Goal: Task Accomplishment & Management: Manage account settings

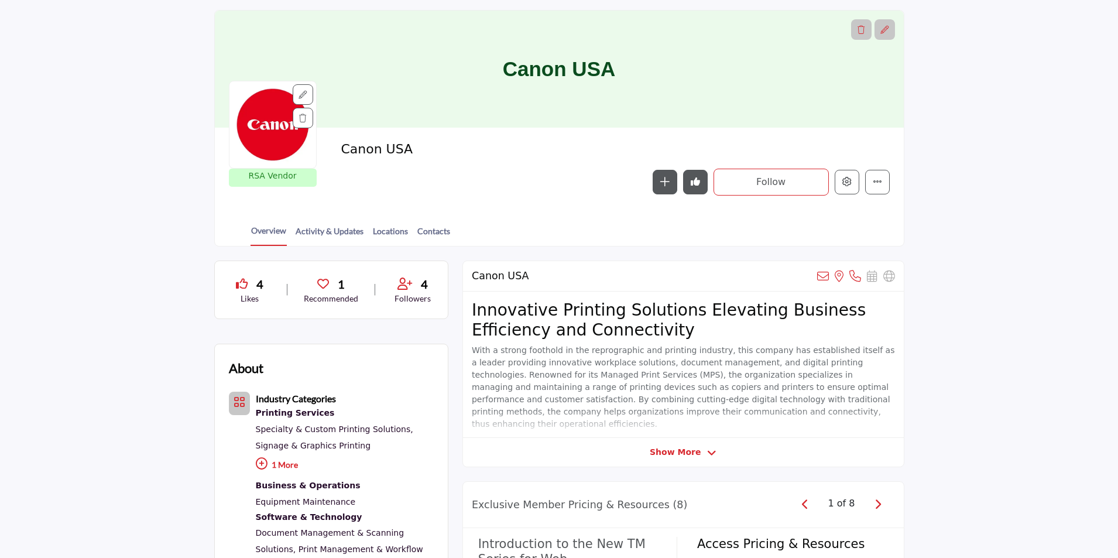
scroll to position [59, 0]
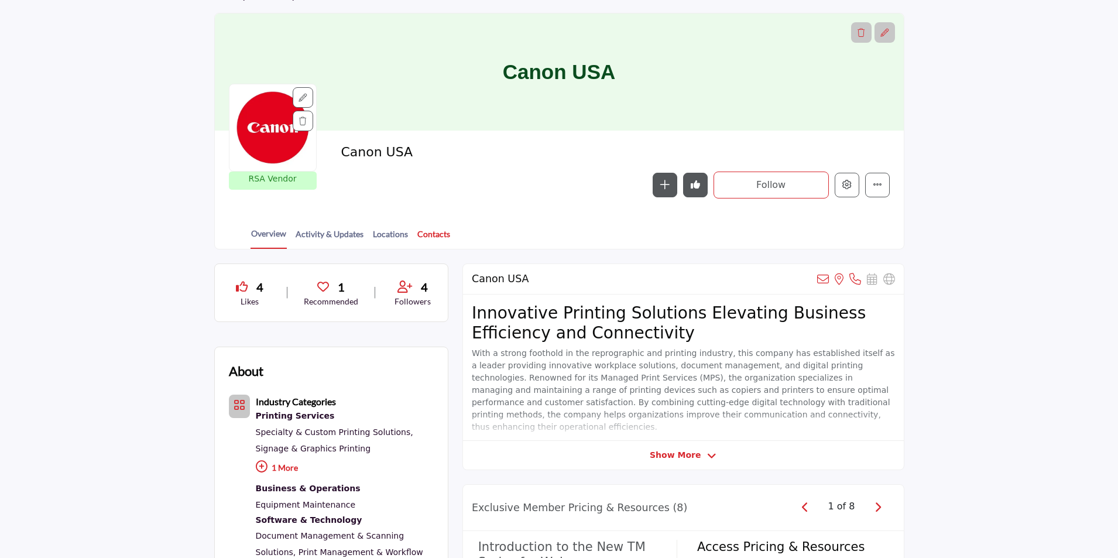
click at [428, 234] on link "Contacts" at bounding box center [434, 238] width 34 height 20
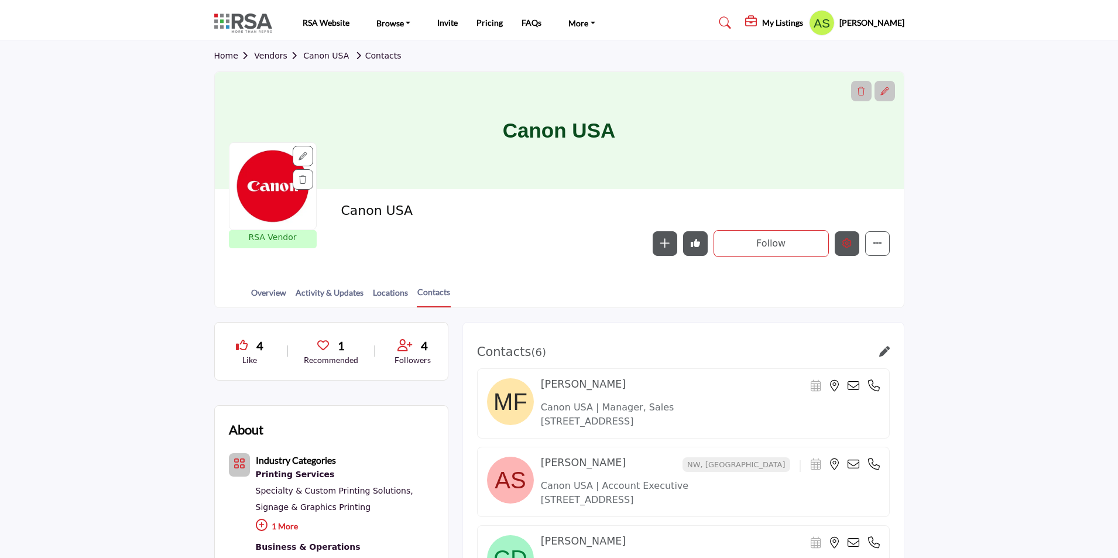
click at [846, 246] on icon "Edit company" at bounding box center [846, 242] width 9 height 9
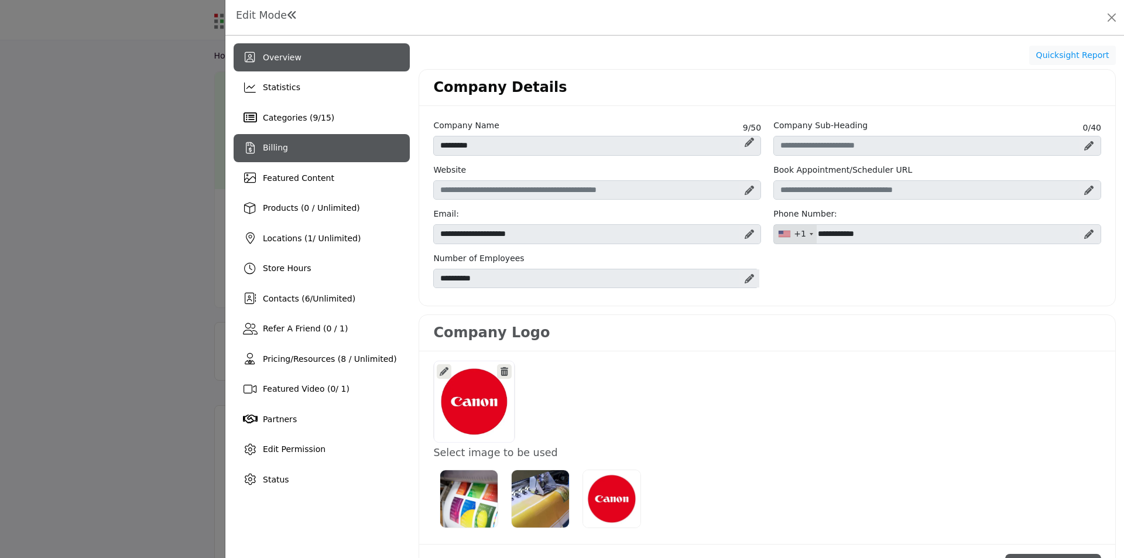
click at [299, 150] on div "Billing" at bounding box center [322, 148] width 176 height 28
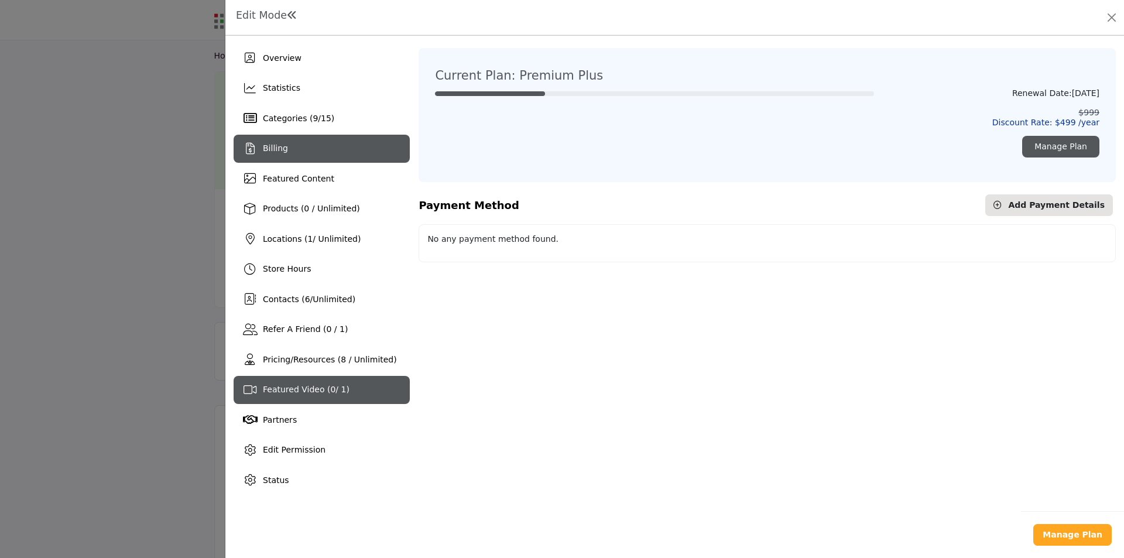
click at [308, 394] on span "Featured Video ( 0 / 1)" at bounding box center [306, 389] width 87 height 9
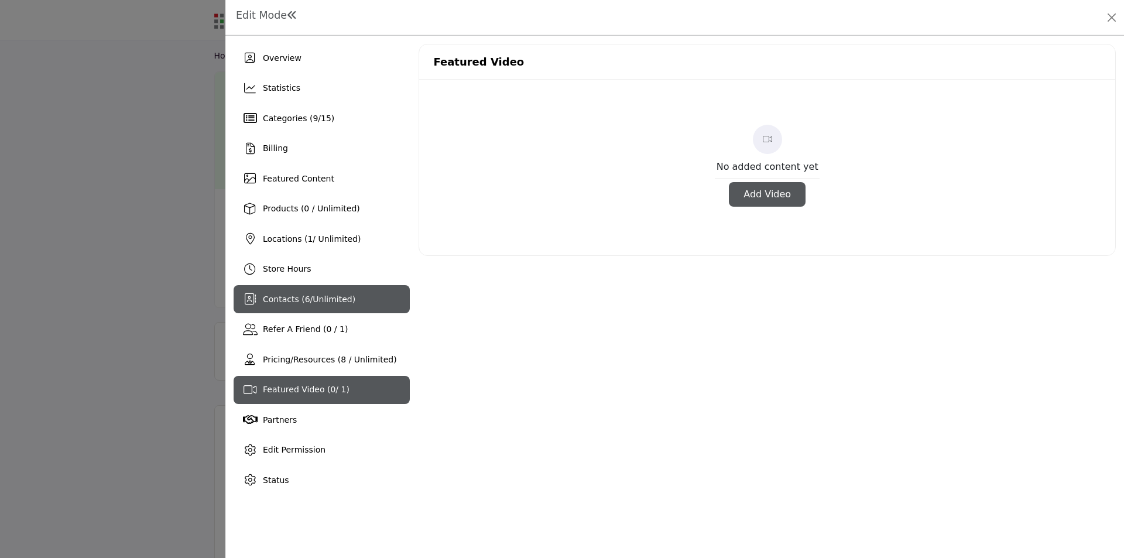
click at [308, 297] on span "Contacts ( 6 / Unlimited )" at bounding box center [309, 298] width 92 height 9
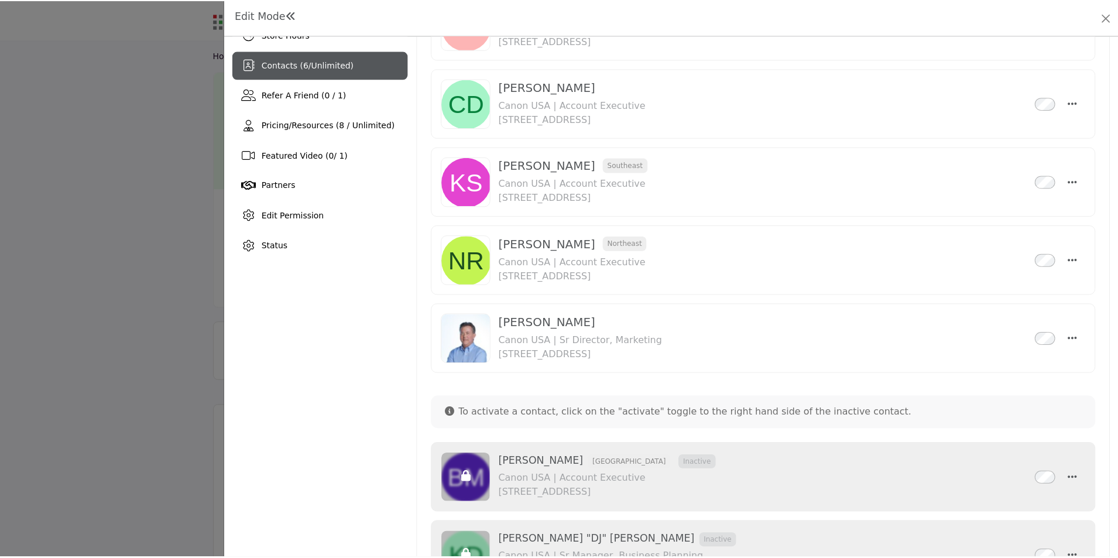
scroll to position [396, 0]
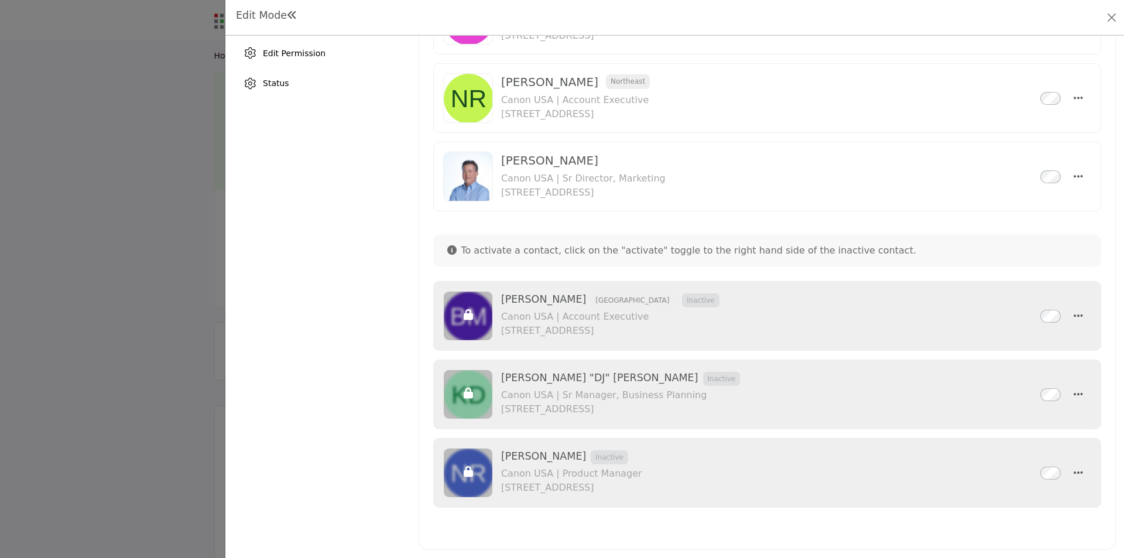
click at [83, 241] on div at bounding box center [562, 279] width 1124 height 558
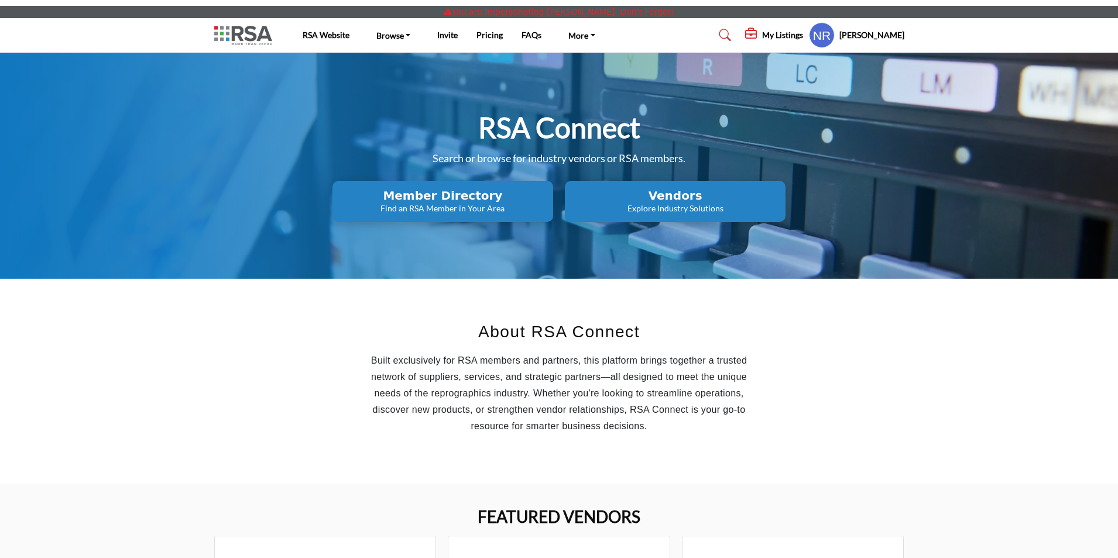
click at [791, 39] on h5 "My Listings" at bounding box center [782, 35] width 41 height 11
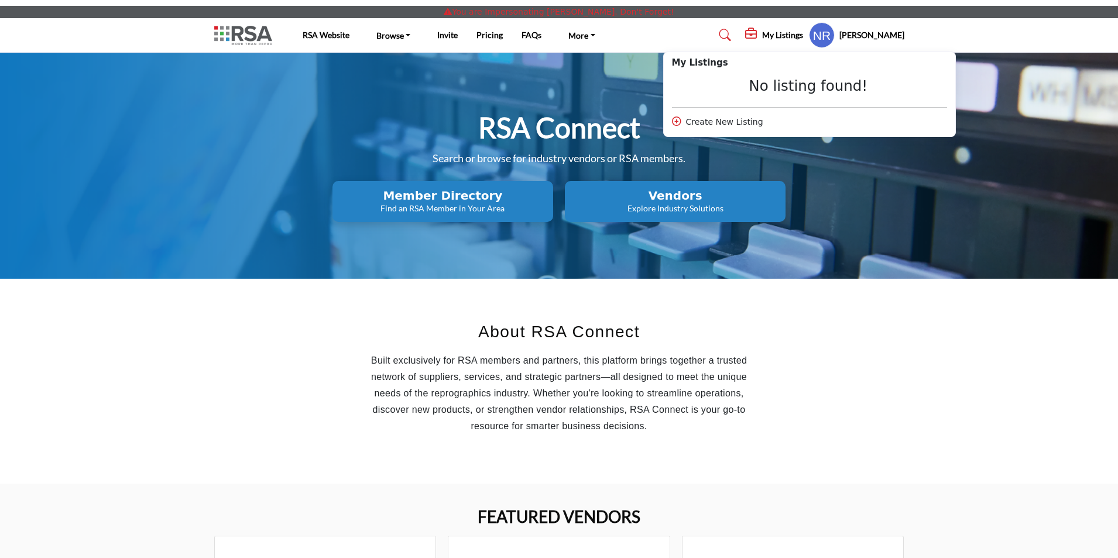
click at [835, 34] on profile-featured-9ebd7f2e-8819-44fd-aeff-f846be376adc "Show hide supplier dropdown" at bounding box center [822, 35] width 26 height 26
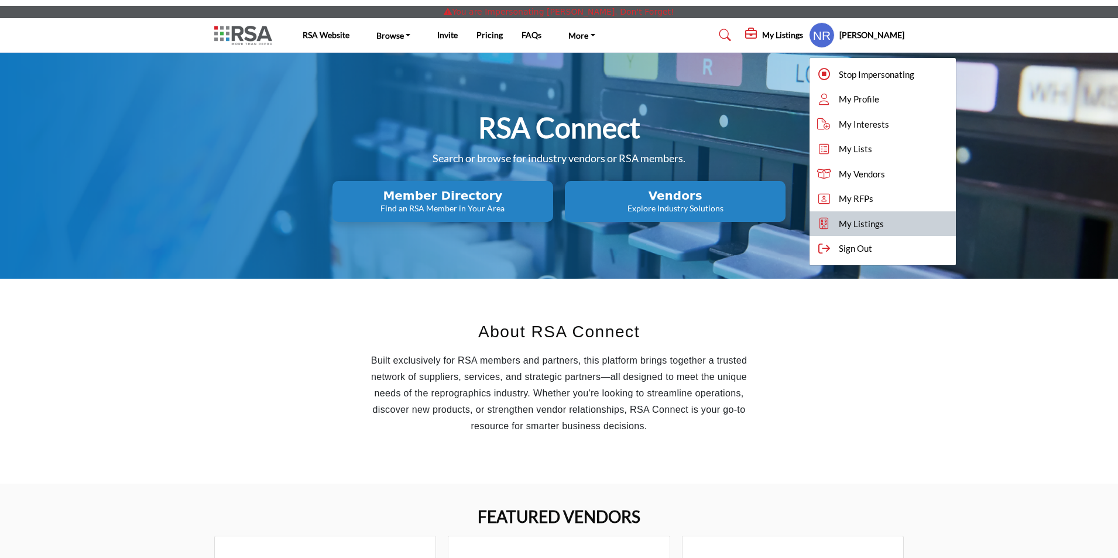
click at [880, 224] on span "My Listings" at bounding box center [861, 223] width 45 height 13
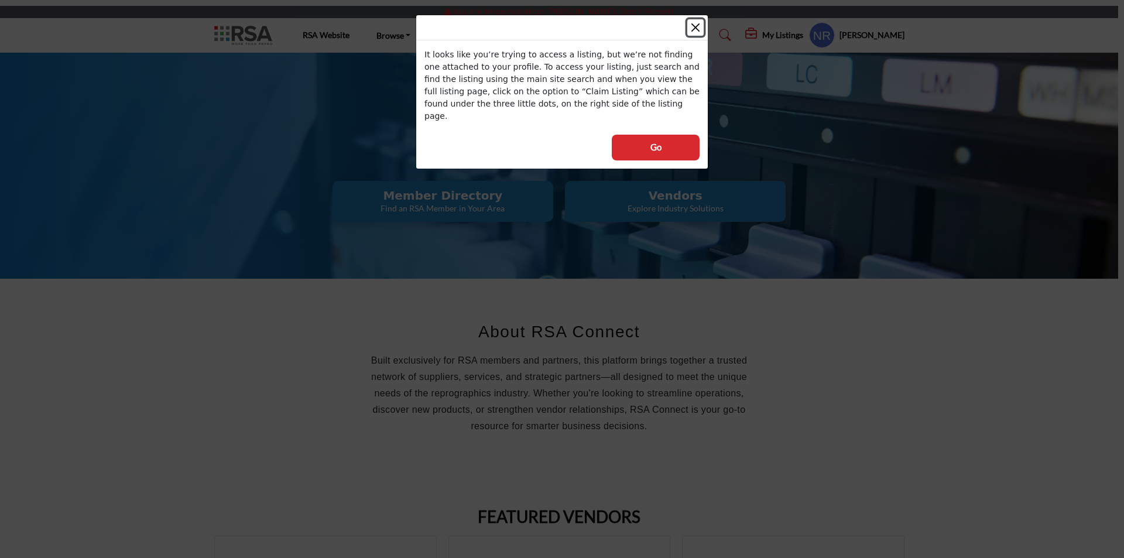
click at [700, 29] on button "Close" at bounding box center [695, 27] width 16 height 16
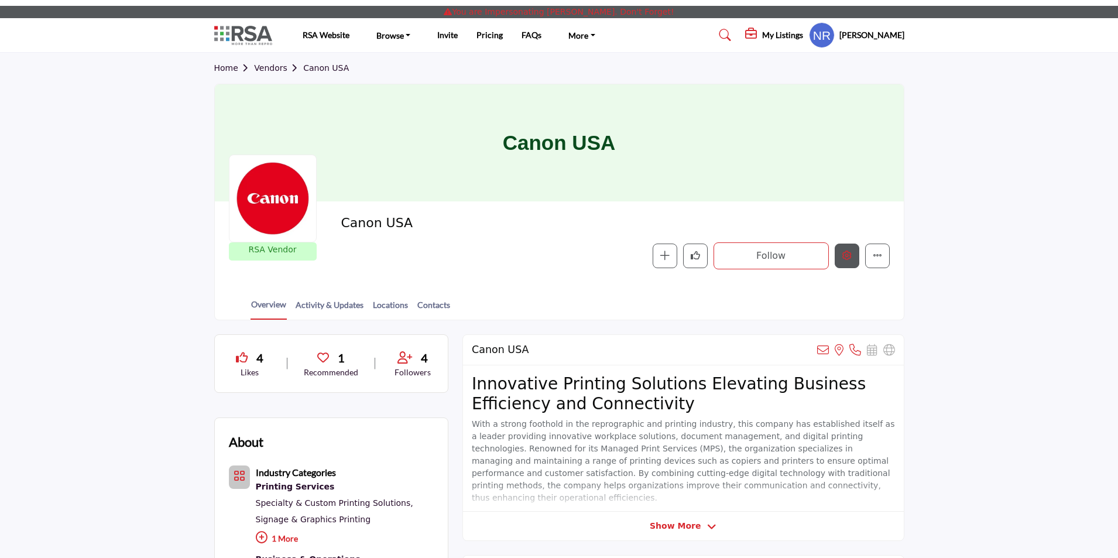
click at [849, 255] on icon "Edit company" at bounding box center [846, 255] width 9 height 9
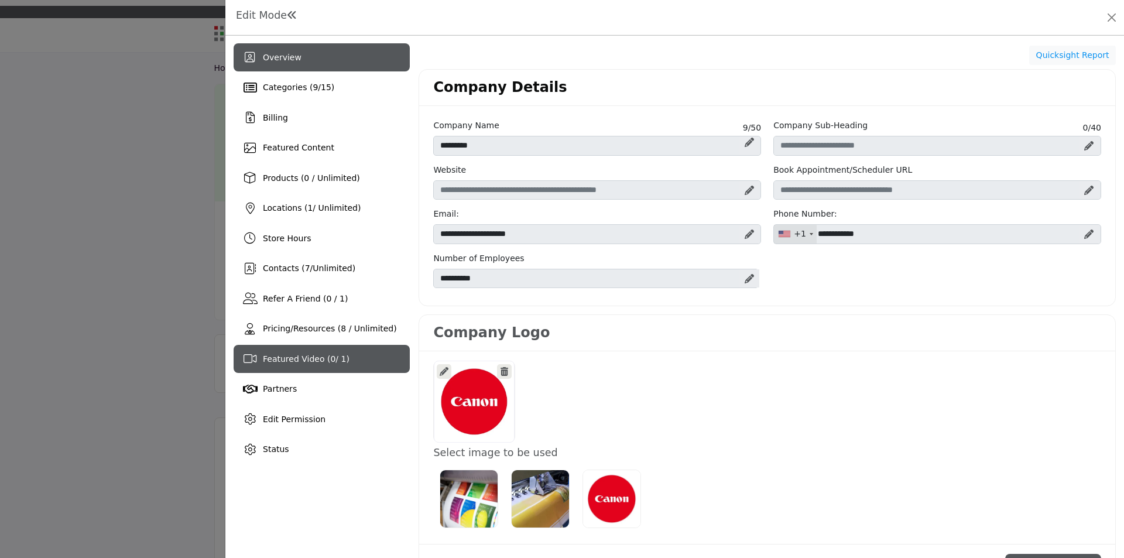
click at [317, 368] on div "Featured Video ( 0 / 1)" at bounding box center [322, 359] width 176 height 28
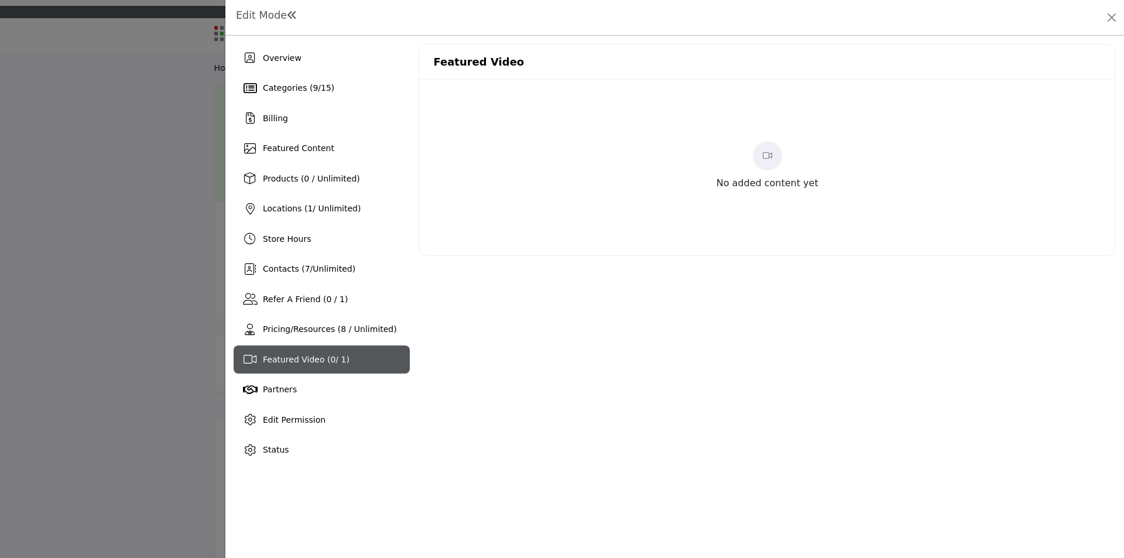
click at [775, 199] on div "No added content yet" at bounding box center [767, 168] width 696 height 176
click at [116, 146] on div at bounding box center [562, 279] width 1124 height 558
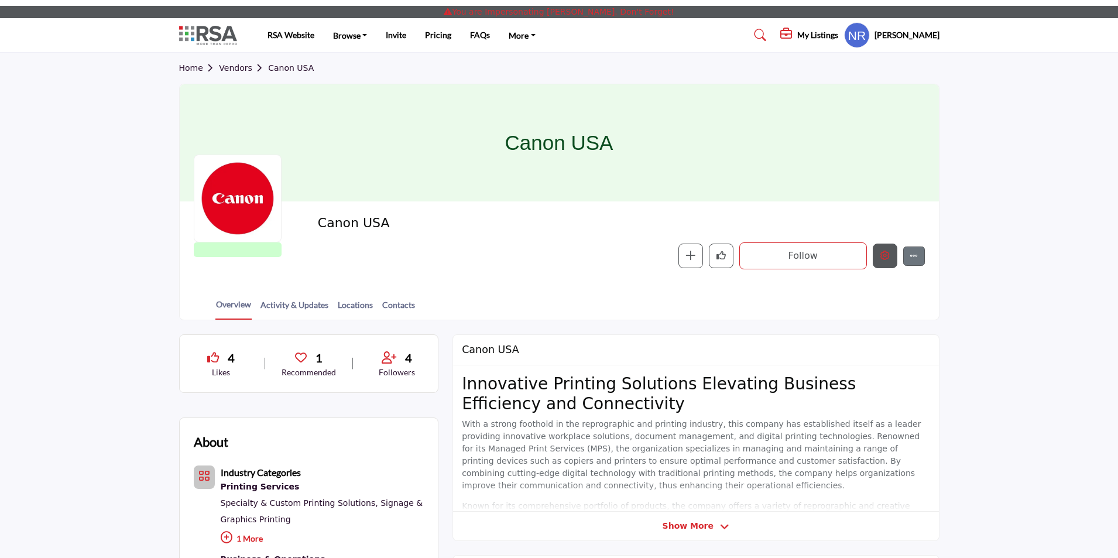
click at [887, 258] on icon "Edit company" at bounding box center [884, 255] width 9 height 9
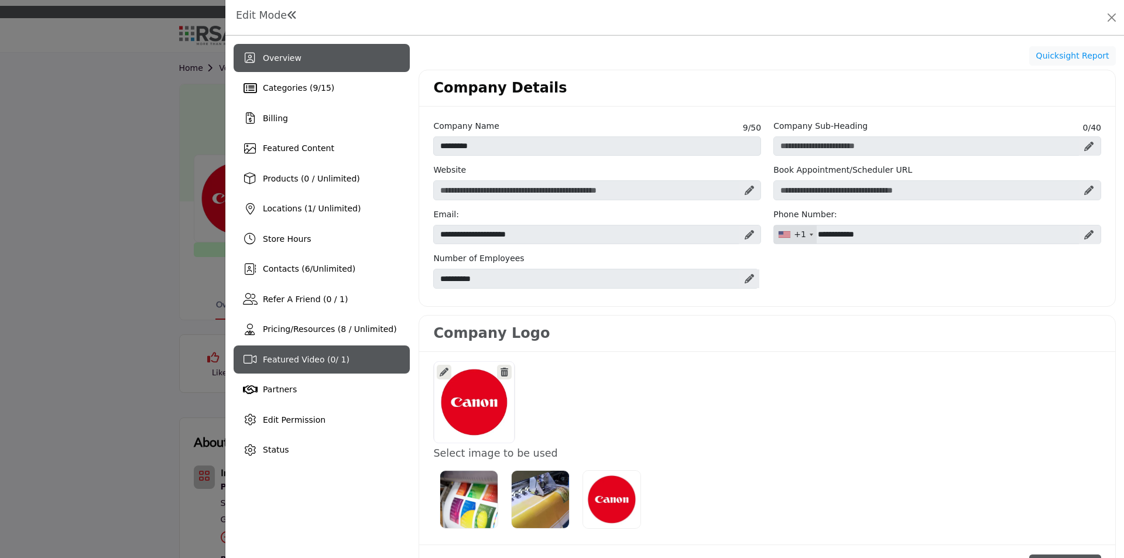
click at [318, 362] on span "Featured Video ( 0 / 1)" at bounding box center [306, 359] width 87 height 9
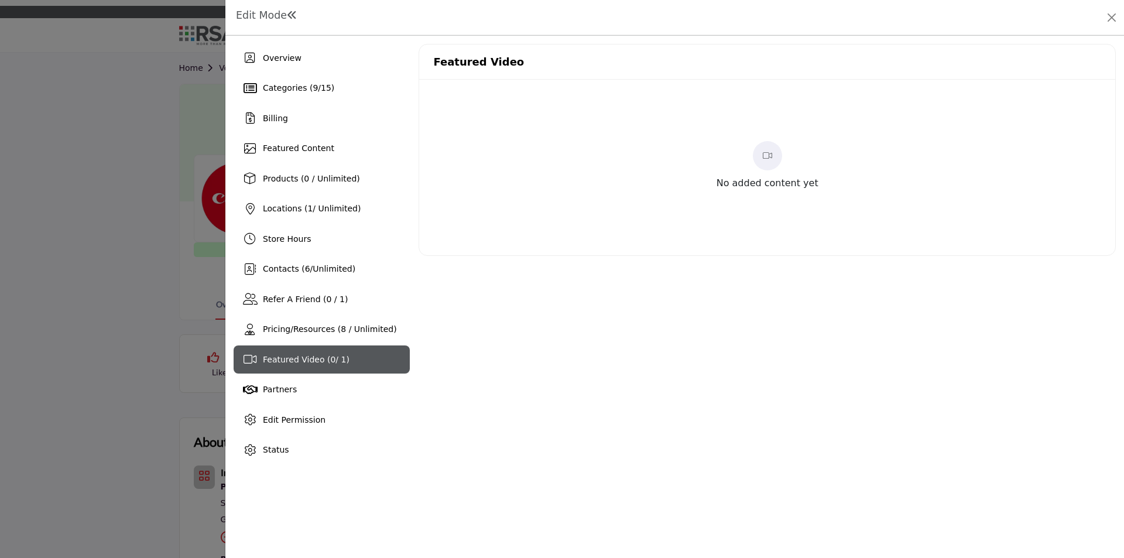
click at [792, 214] on div "No added content yet" at bounding box center [767, 168] width 696 height 176
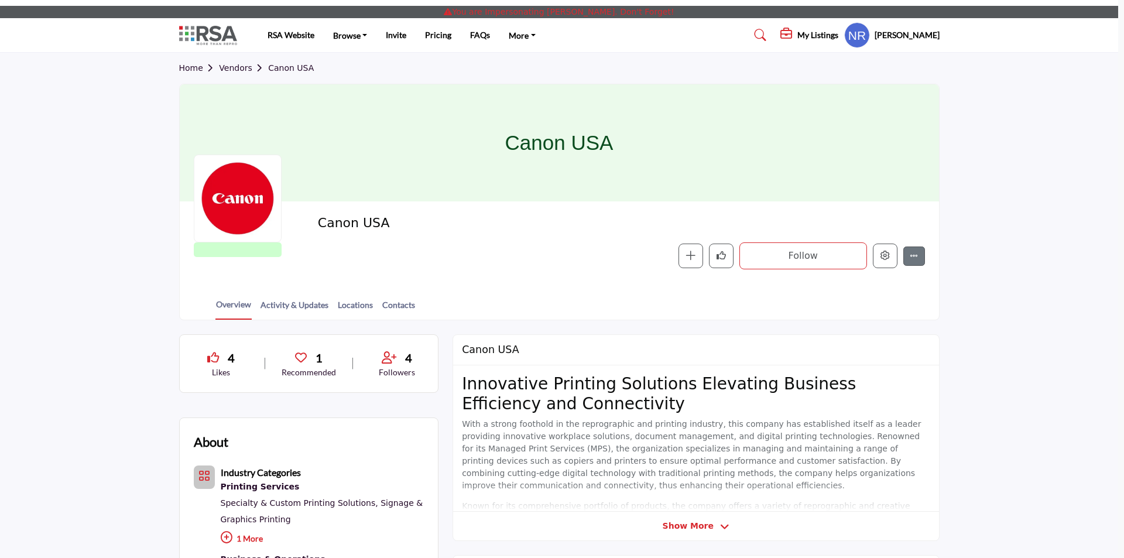
click at [166, 136] on div at bounding box center [562, 279] width 1124 height 558
click at [869, 38] on profile-featured-9ebd7f2e-8819-44fd-aeff-f846be376adc "Show hide supplier dropdown" at bounding box center [857, 35] width 26 height 26
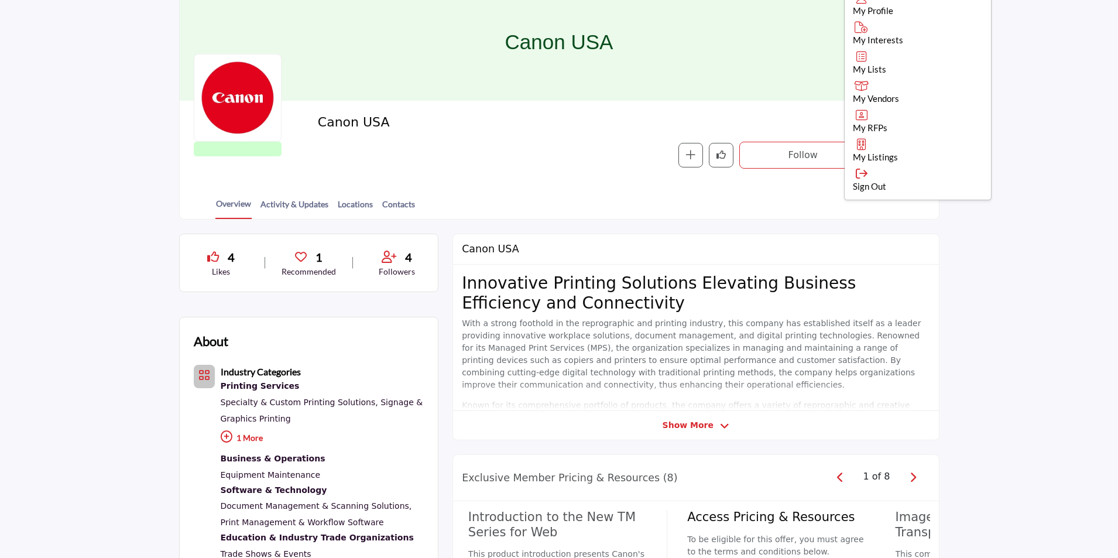
scroll to position [293, 0]
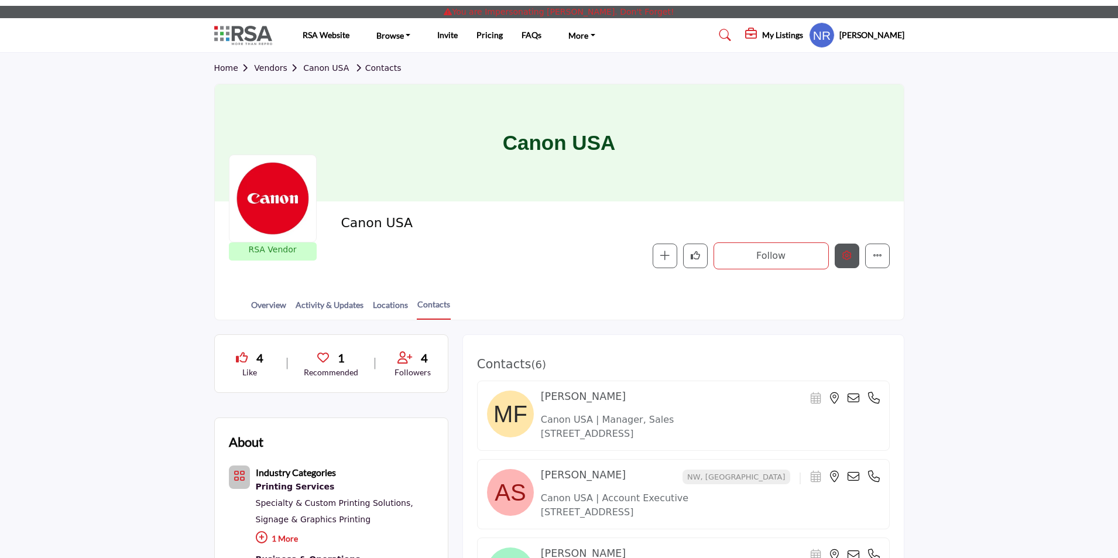
click at [845, 260] on icon "Edit company" at bounding box center [846, 255] width 9 height 9
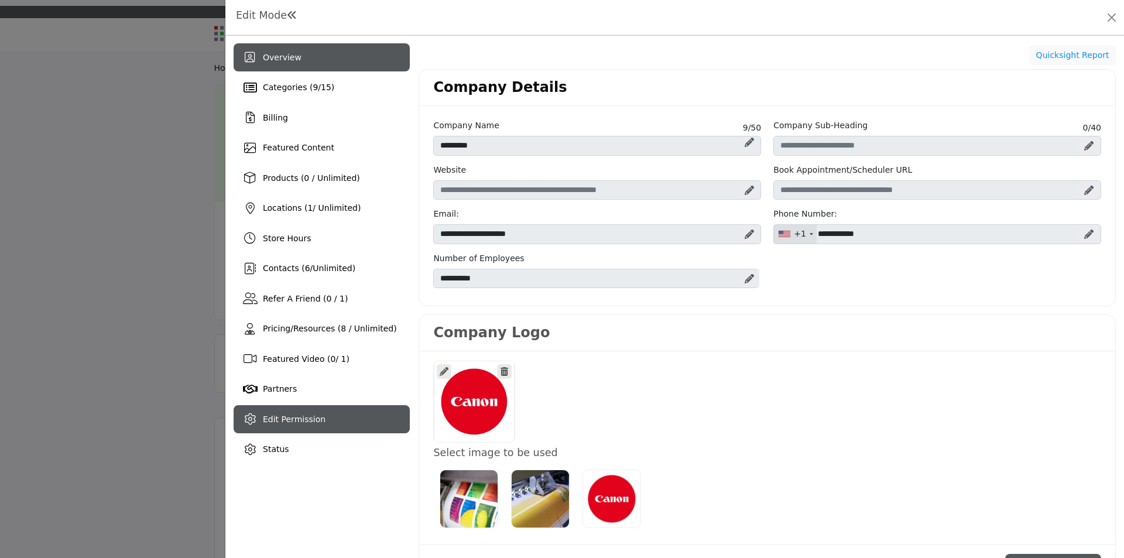
click at [335, 431] on div "Edit Permission" at bounding box center [322, 419] width 176 height 28
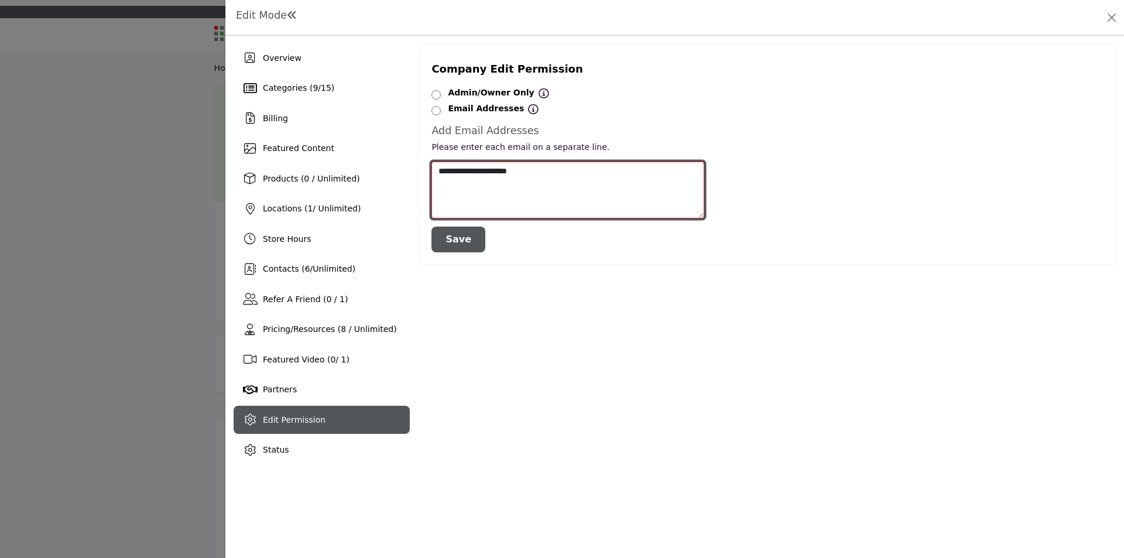
click at [548, 176] on textarea "**********" at bounding box center [567, 190] width 273 height 57
click at [531, 171] on textarea "**********" at bounding box center [567, 190] width 273 height 57
type textarea "**********"
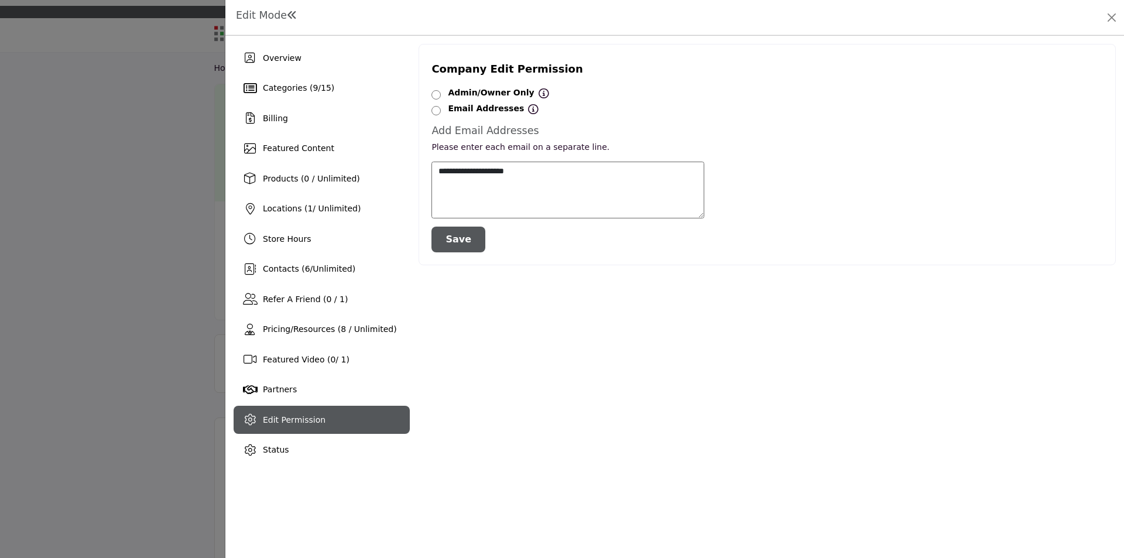
click at [453, 238] on button "Save" at bounding box center [458, 240] width 54 height 26
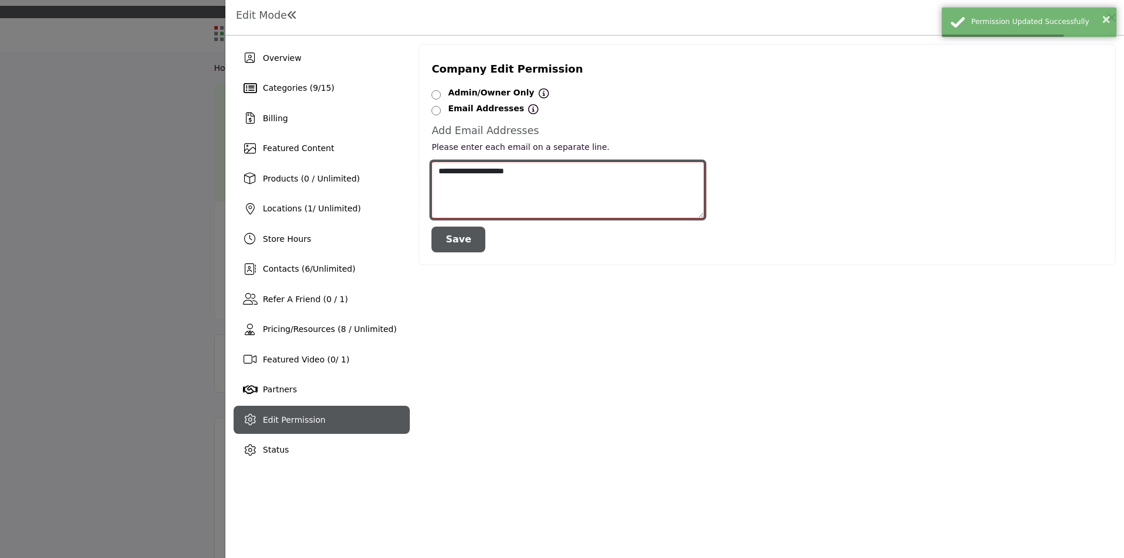
click at [550, 173] on textarea "**********" at bounding box center [567, 190] width 273 height 57
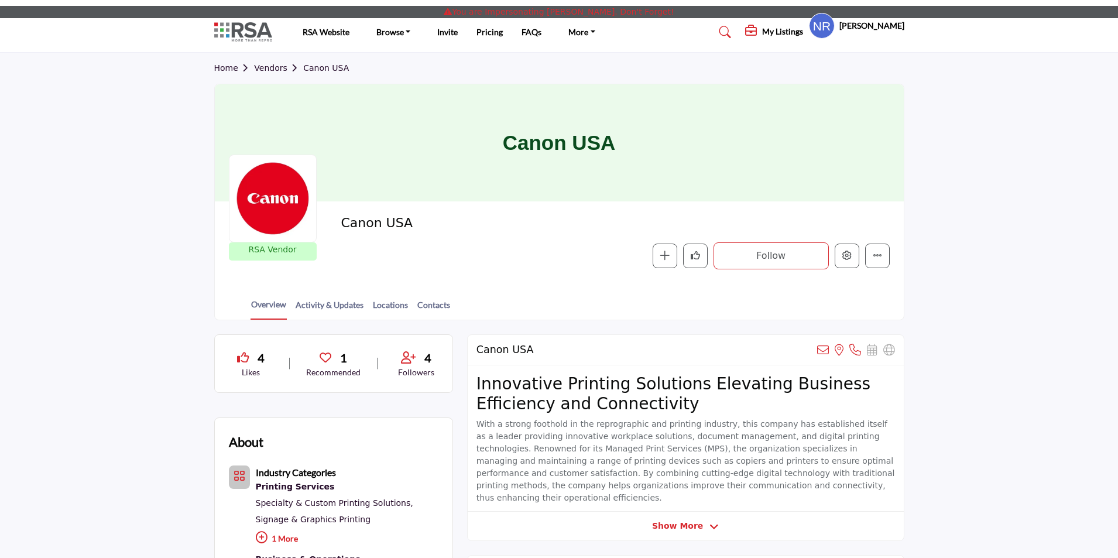
click at [834, 29] on profile-featured-9ebd7f2e-8819-44fd-aeff-f846be376adc "Show hide supplier dropdown" at bounding box center [822, 26] width 26 height 26
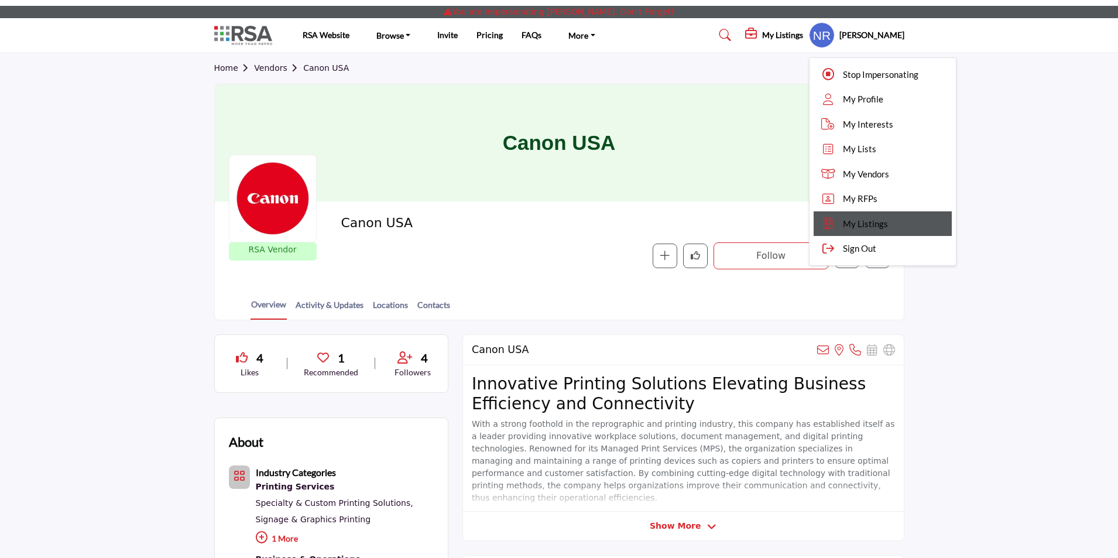
click at [863, 224] on span "My Listings" at bounding box center [865, 223] width 45 height 13
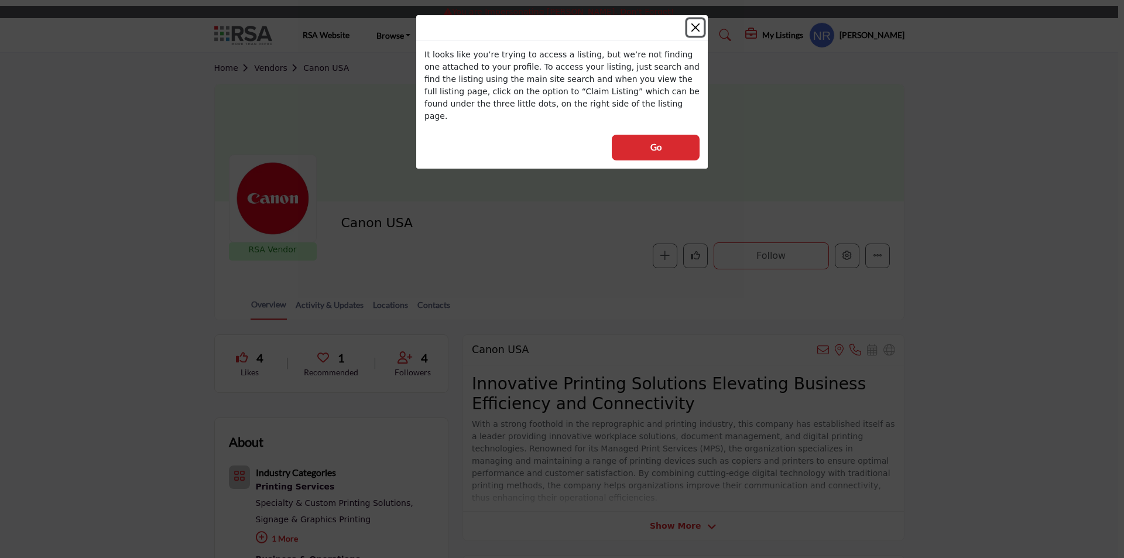
click at [697, 25] on button "Close" at bounding box center [695, 27] width 16 height 16
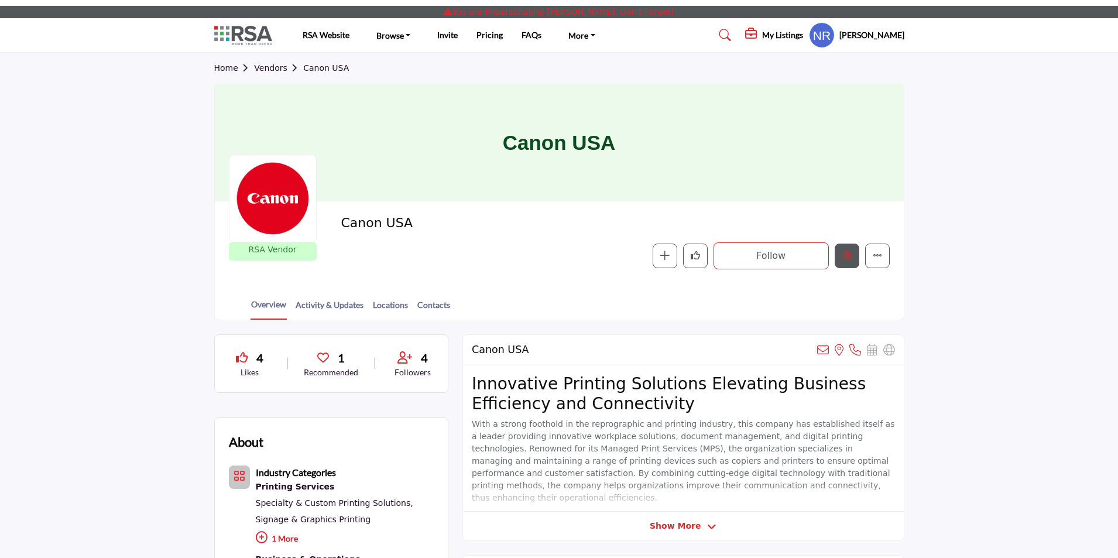
click at [848, 254] on icon "Edit company" at bounding box center [846, 255] width 9 height 9
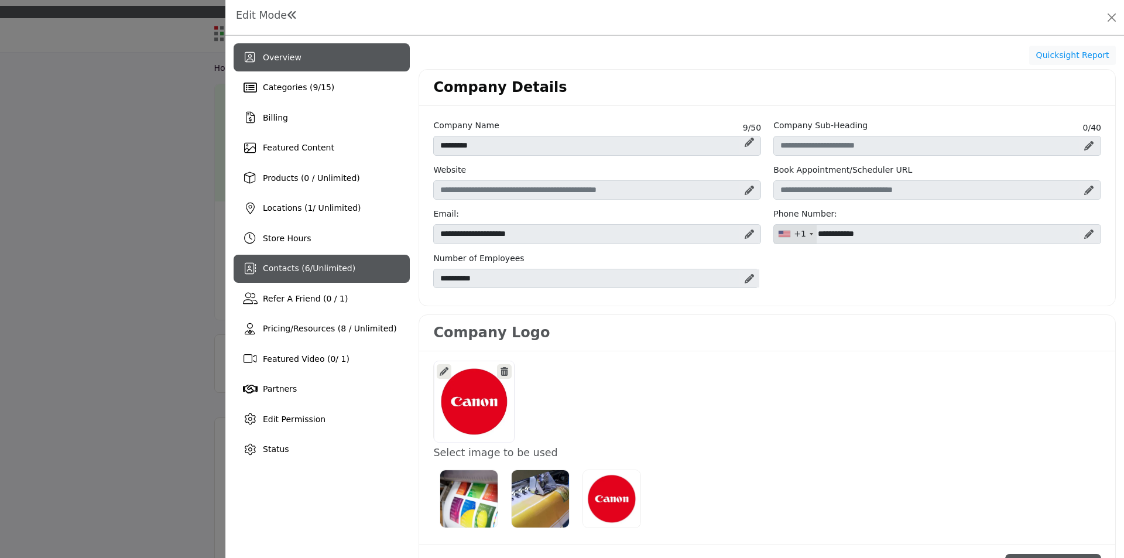
click at [304, 268] on span "Contacts ( 6 / Unlimited )" at bounding box center [309, 267] width 92 height 9
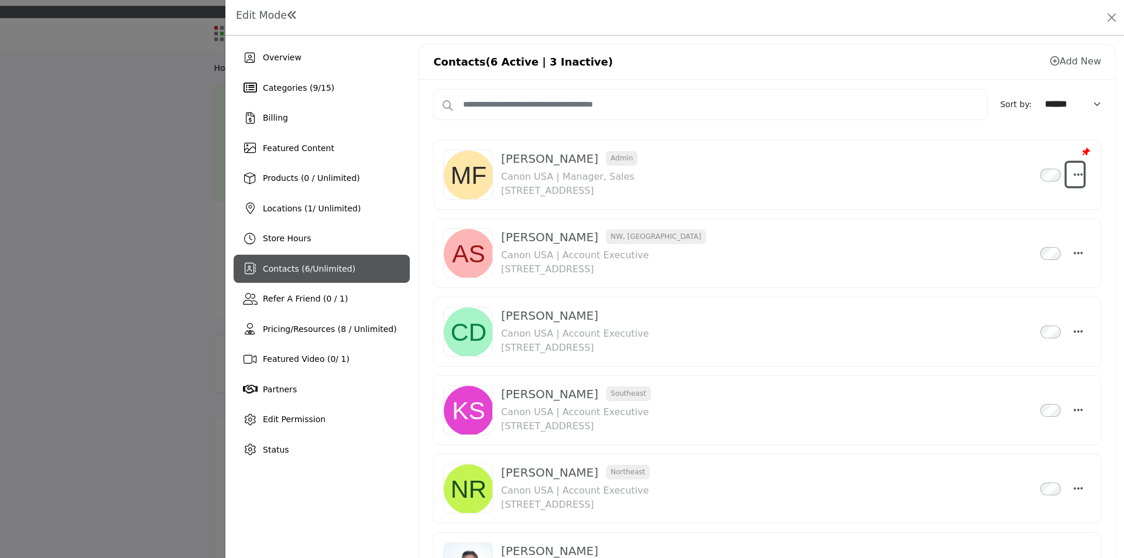
click at [1073, 174] on icon "Select Droddown options" at bounding box center [1077, 174] width 9 height 11
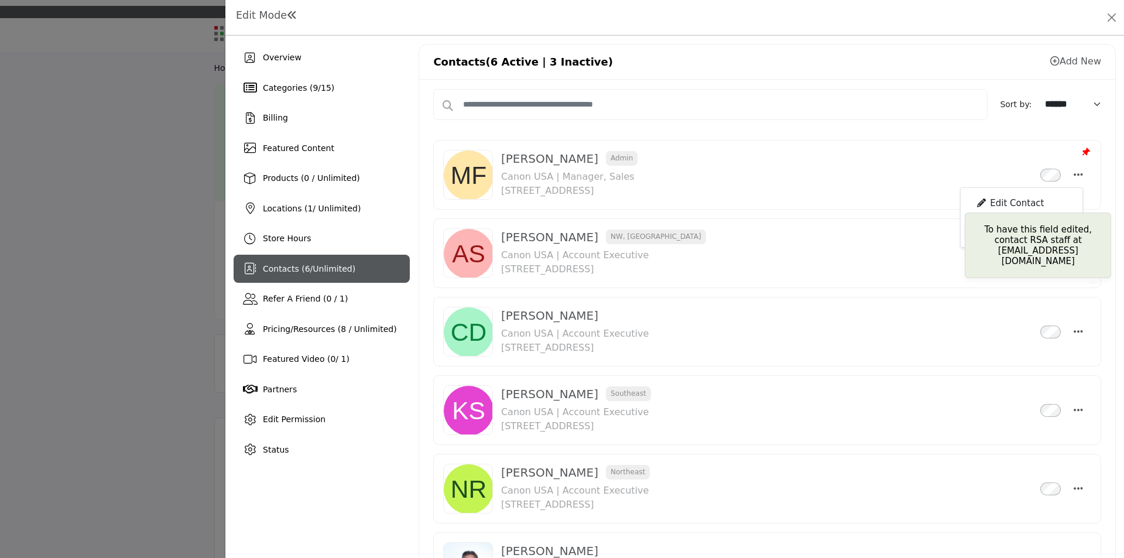
click at [989, 201] on div "Edit Contact" at bounding box center [1022, 203] width 114 height 22
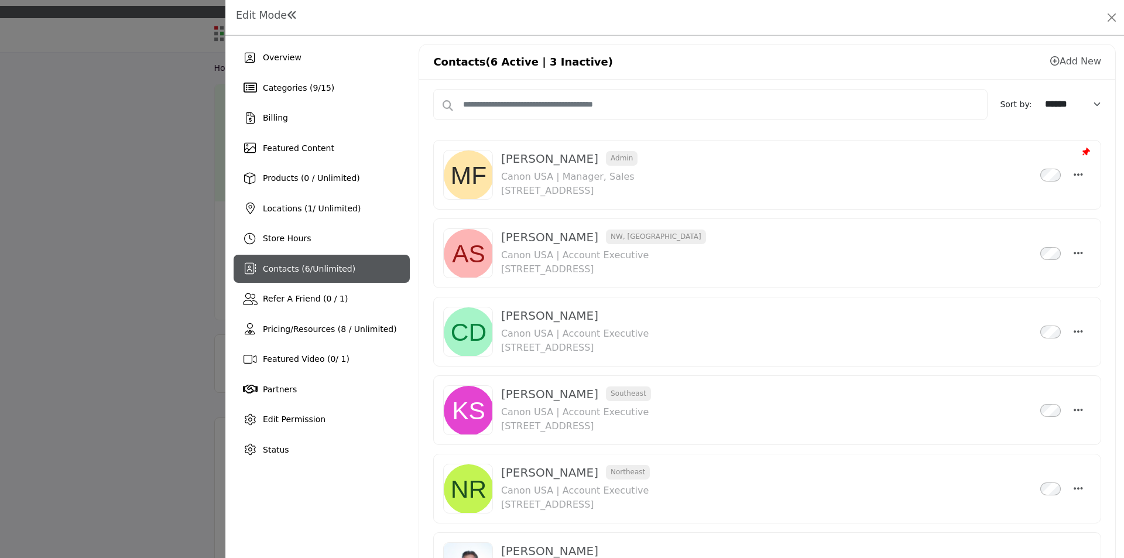
drag, startPoint x: 565, startPoint y: 160, endPoint x: 500, endPoint y: 164, distance: 65.7
click at [501, 164] on h3 "Mike Fekete Admin Inactive" at bounding box center [569, 158] width 136 height 14
copy h3 "[PERSON_NAME]"
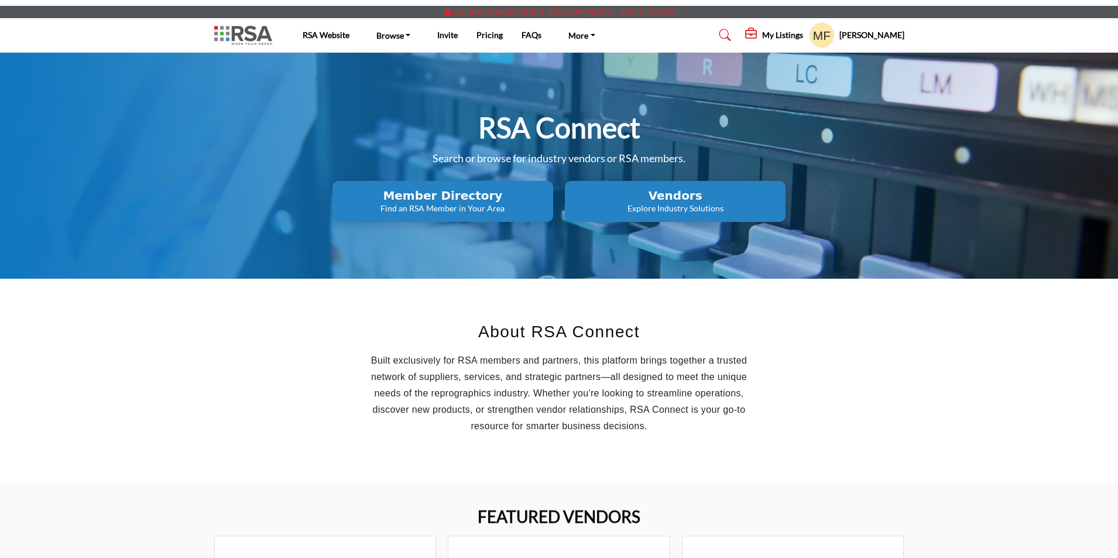
click at [795, 35] on h5 "My Listings" at bounding box center [782, 35] width 41 height 11
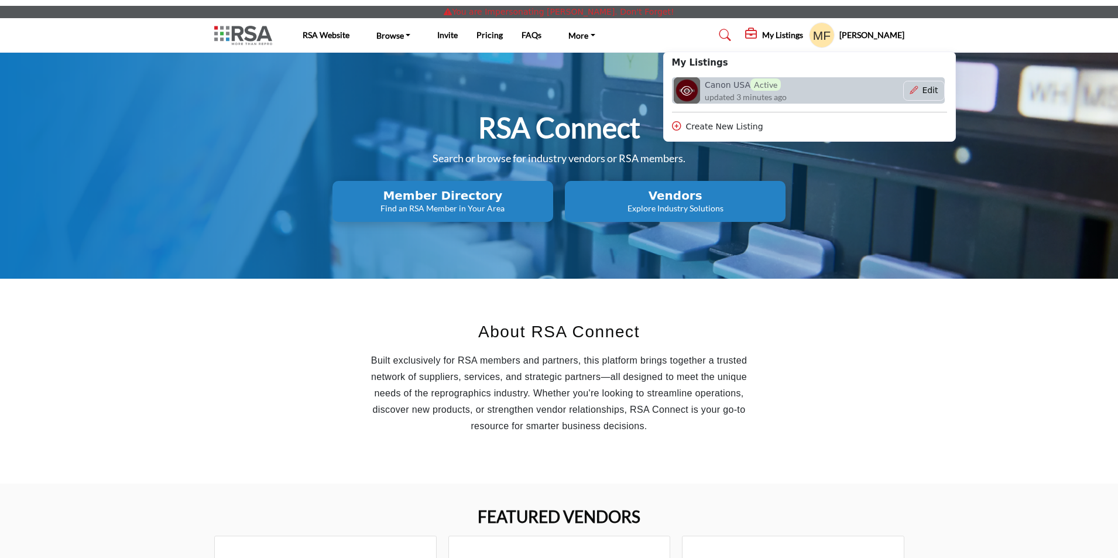
click at [747, 87] on h6 "Canon USA Active" at bounding box center [743, 84] width 76 height 12
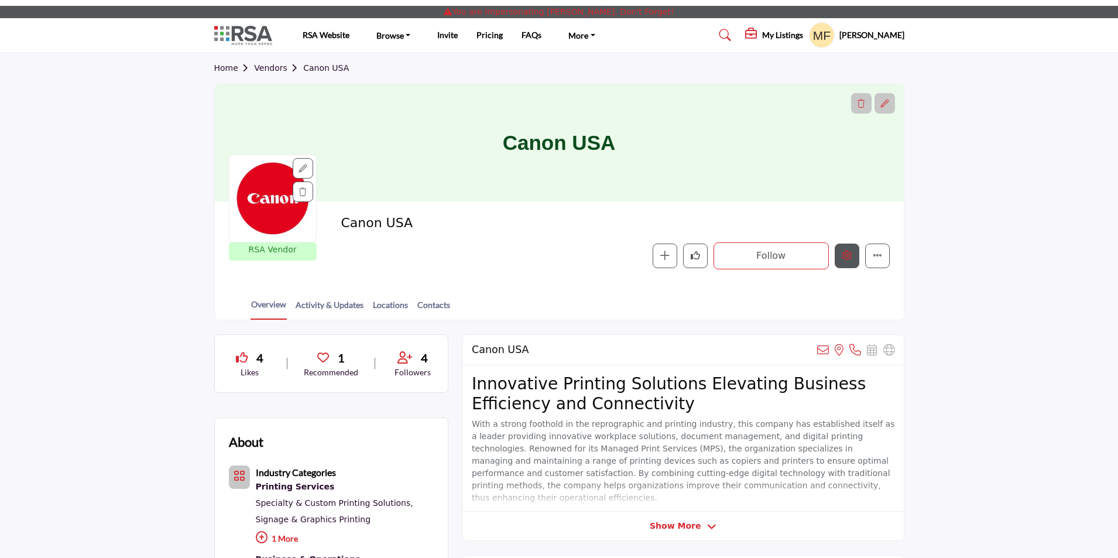
click at [848, 264] on button "Edit company" at bounding box center [847, 255] width 25 height 25
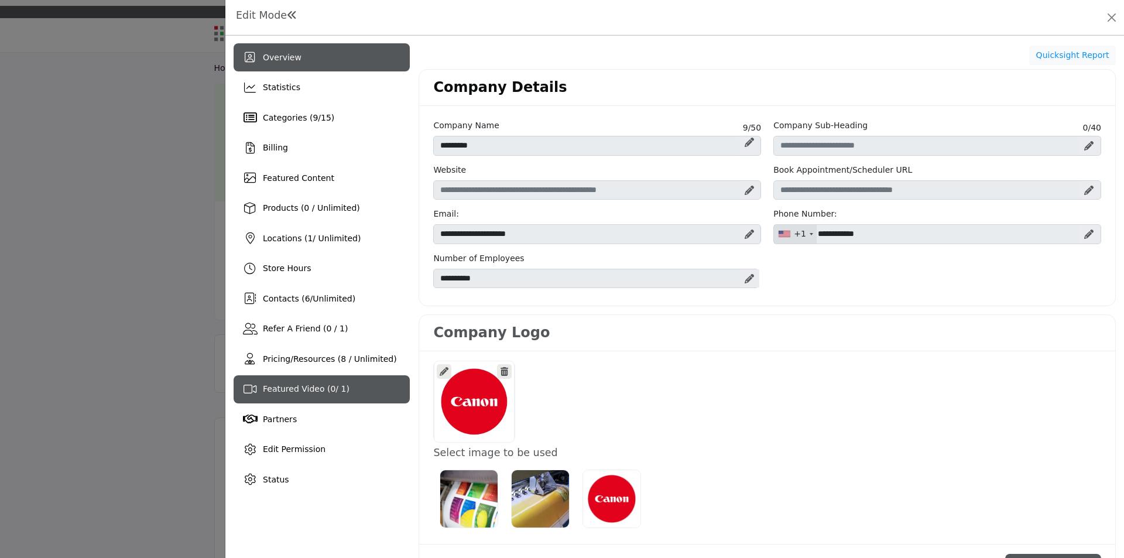
click at [297, 391] on span "Featured Video ( 0 / 1)" at bounding box center [306, 388] width 87 height 9
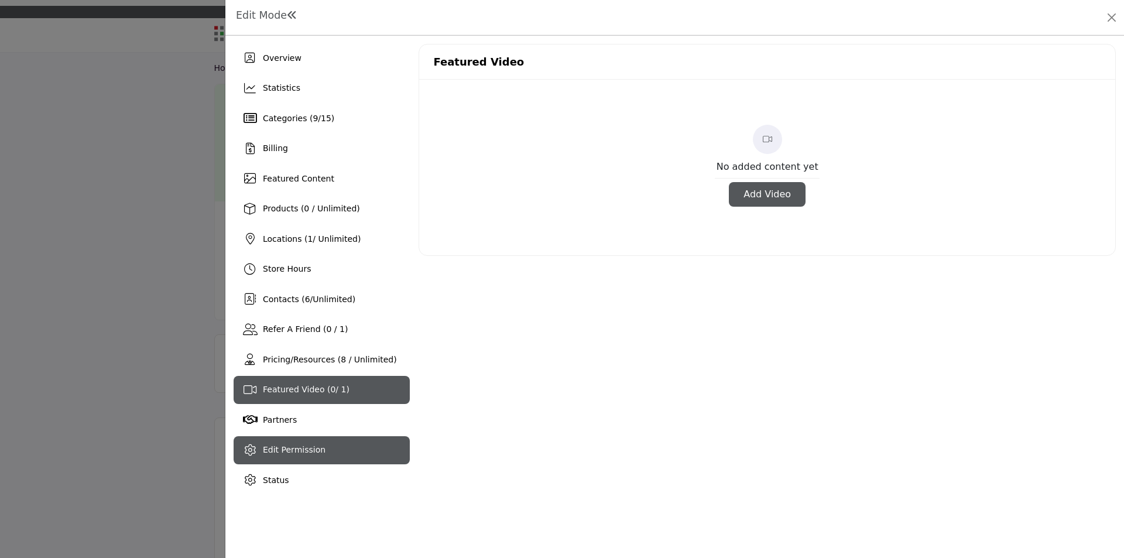
click at [299, 445] on span "Edit Permission" at bounding box center [294, 449] width 63 height 9
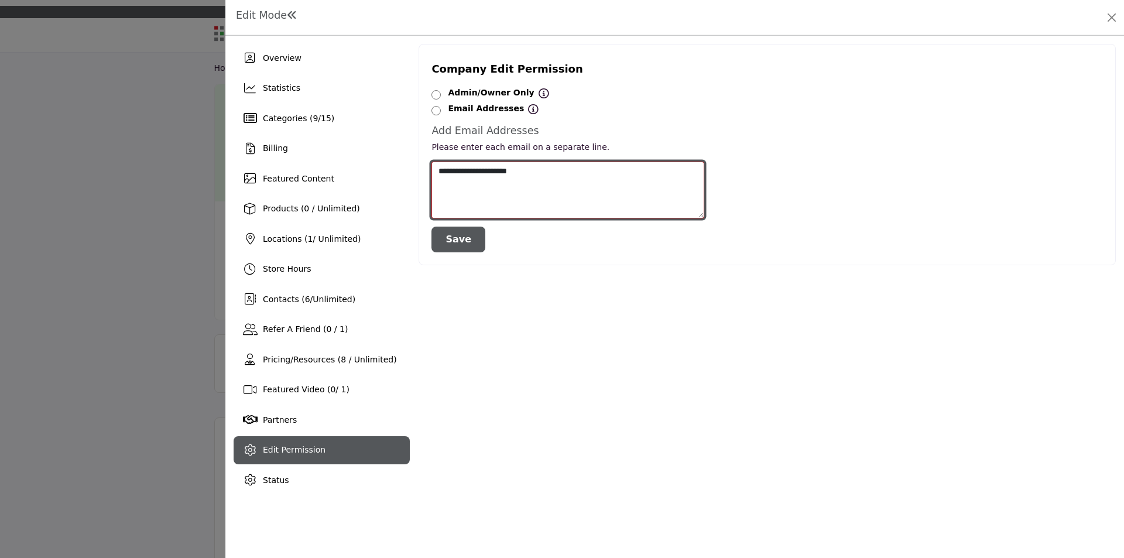
click at [536, 176] on textarea "**********" at bounding box center [567, 190] width 273 height 57
click at [438, 172] on textarea "**********" at bounding box center [567, 190] width 273 height 57
type textarea "**********"
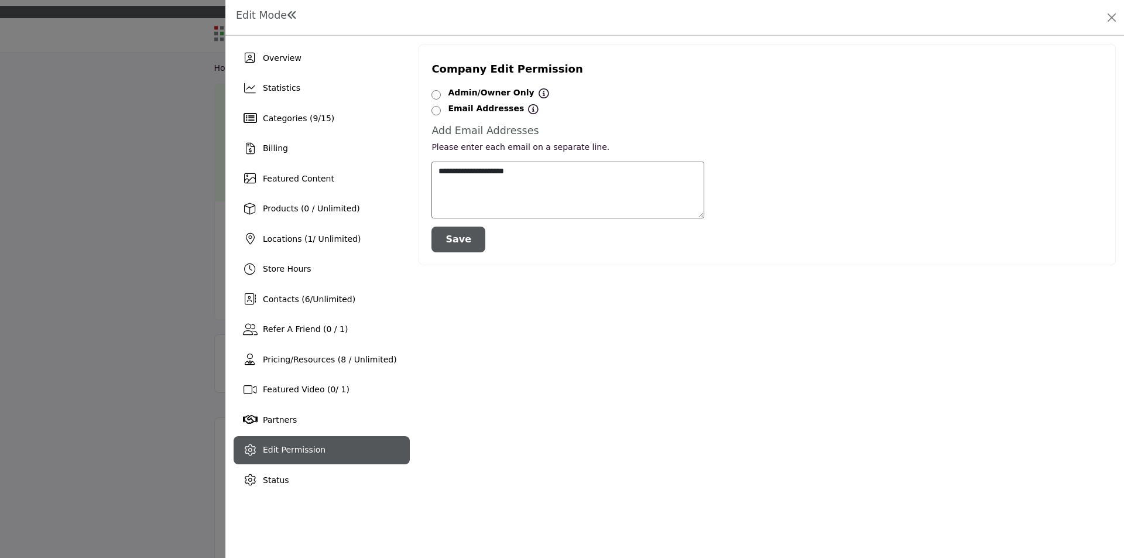
click at [453, 237] on button "Save" at bounding box center [458, 240] width 54 height 26
